Goal: Book appointment/travel/reservation: Book appointment/travel/reservation

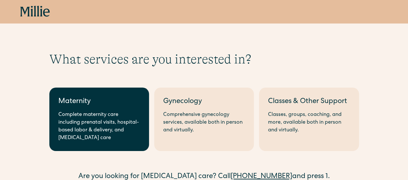
click at [107, 110] on link "Maternity Complete maternity care including prenatal visits, hospital-based lab…" at bounding box center [99, 120] width 100 height 64
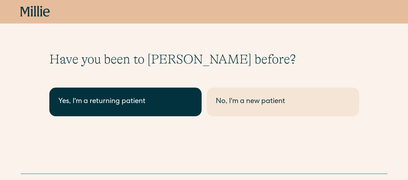
click at [166, 112] on link "Yes, I'm a returning patient" at bounding box center [125, 102] width 152 height 29
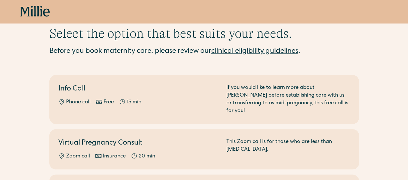
scroll to position [25, 0]
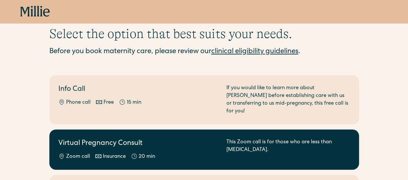
click at [184, 139] on h2 "Virtual Pregnancy Consult" at bounding box center [138, 144] width 160 height 11
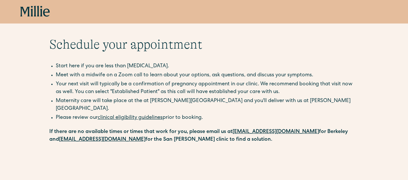
scroll to position [15, 0]
